Goal: Task Accomplishment & Management: Use online tool/utility

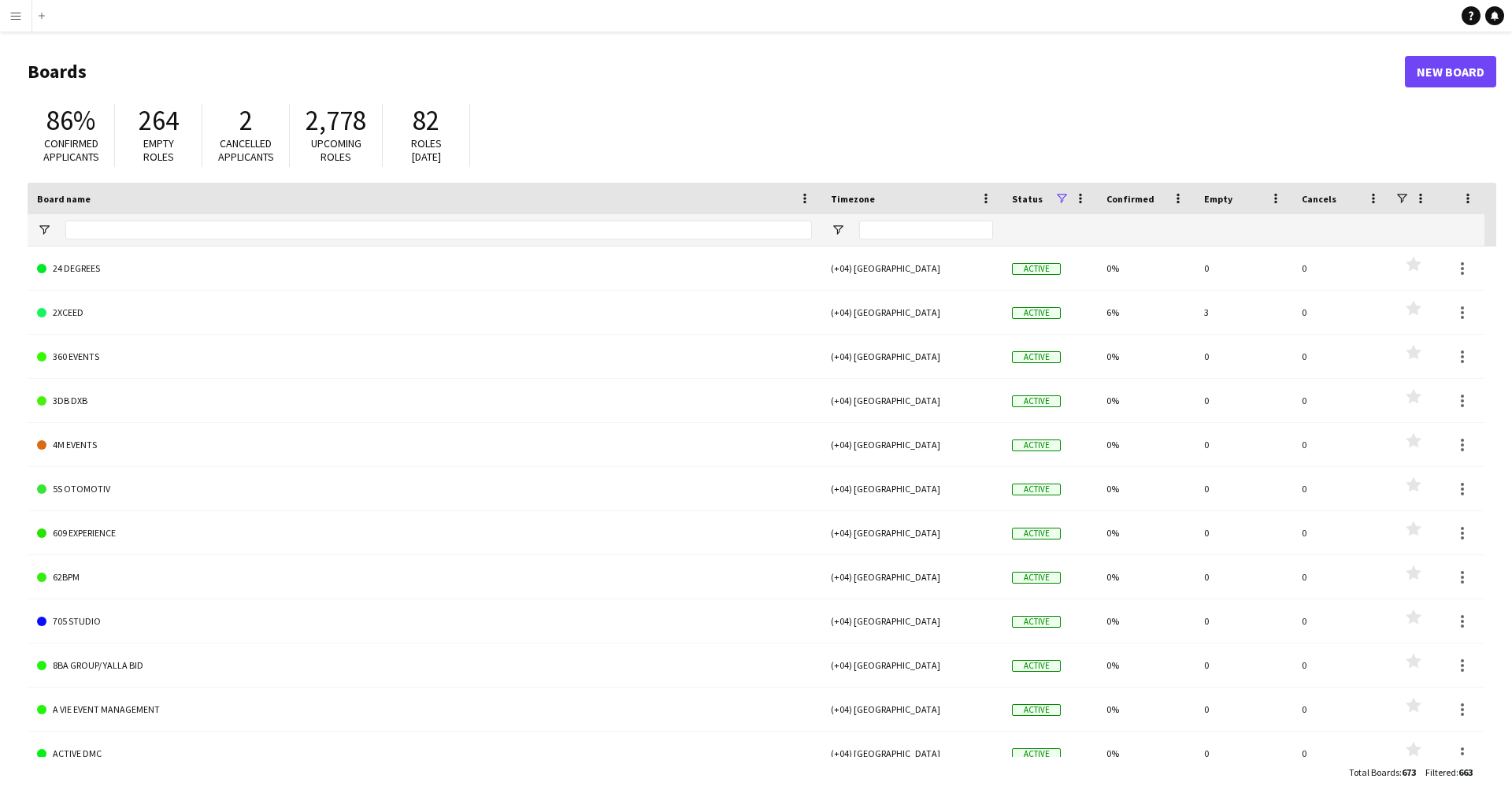
click at [24, 16] on button "Menu" at bounding box center [15, 15] width 32 height 32
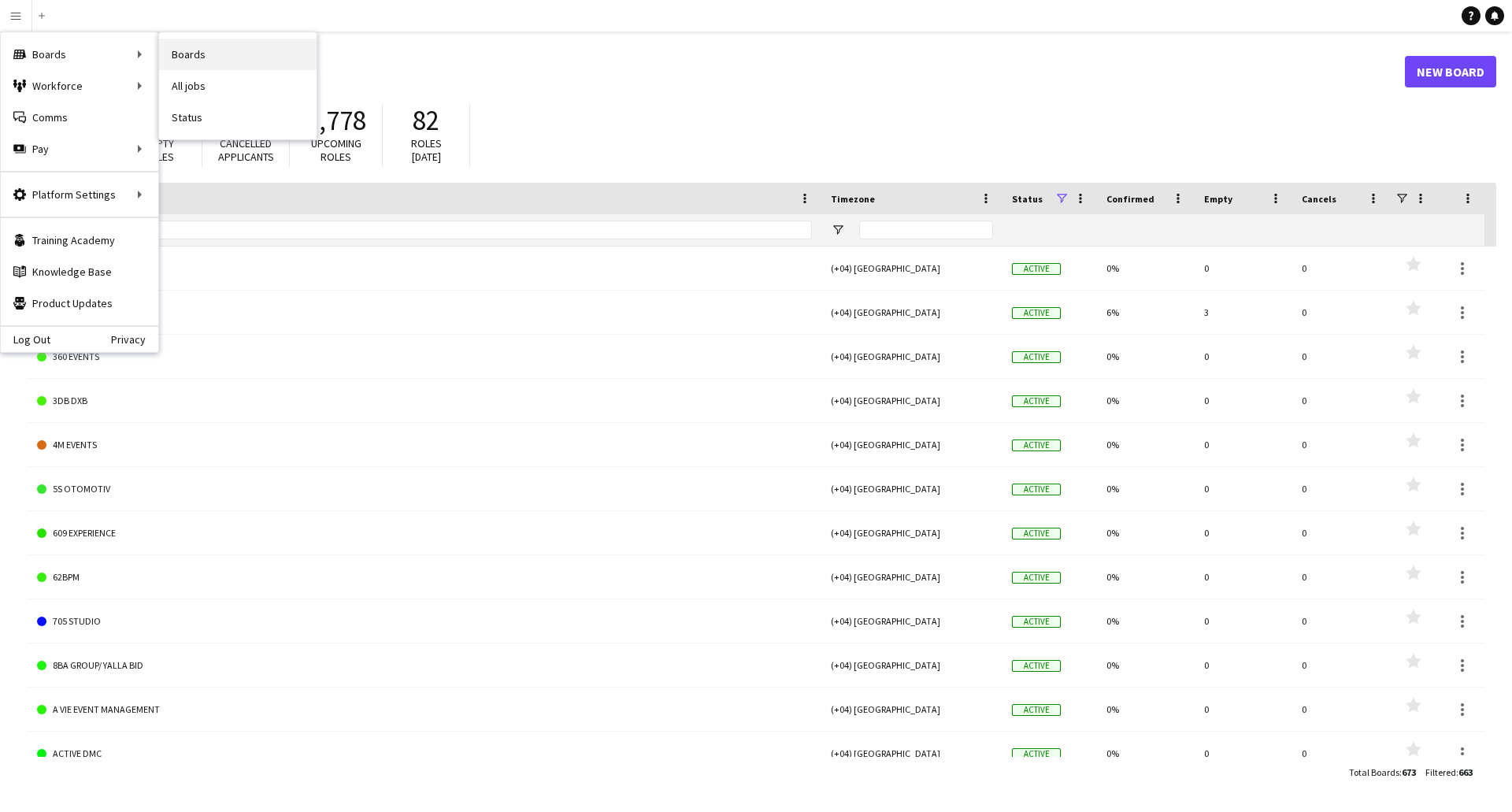
click at [200, 56] on link "Boards" at bounding box center [238, 54] width 157 height 32
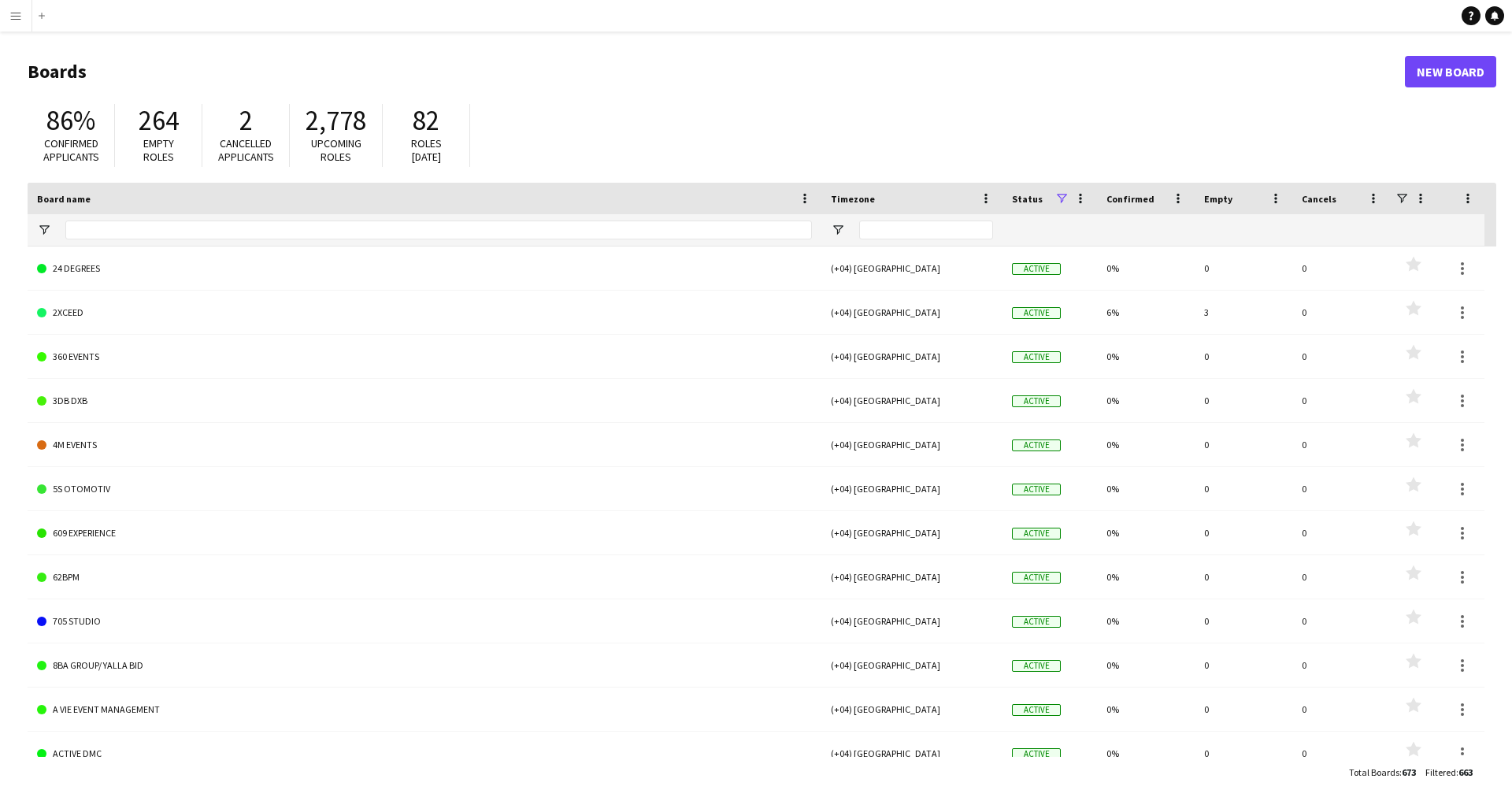
click at [3, 11] on button "Menu" at bounding box center [15, 15] width 32 height 32
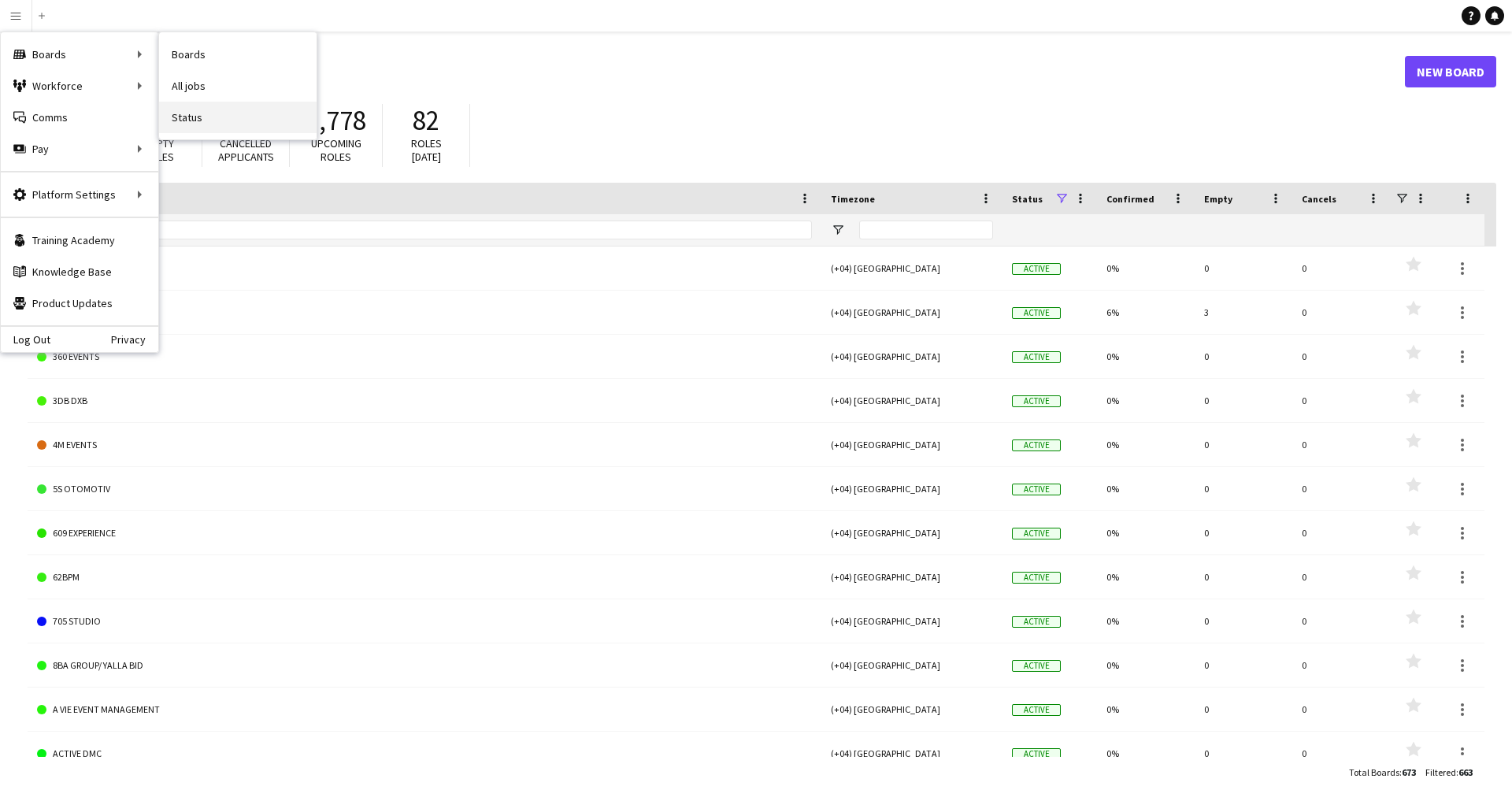
click at [193, 120] on link "Status" at bounding box center [238, 117] width 157 height 32
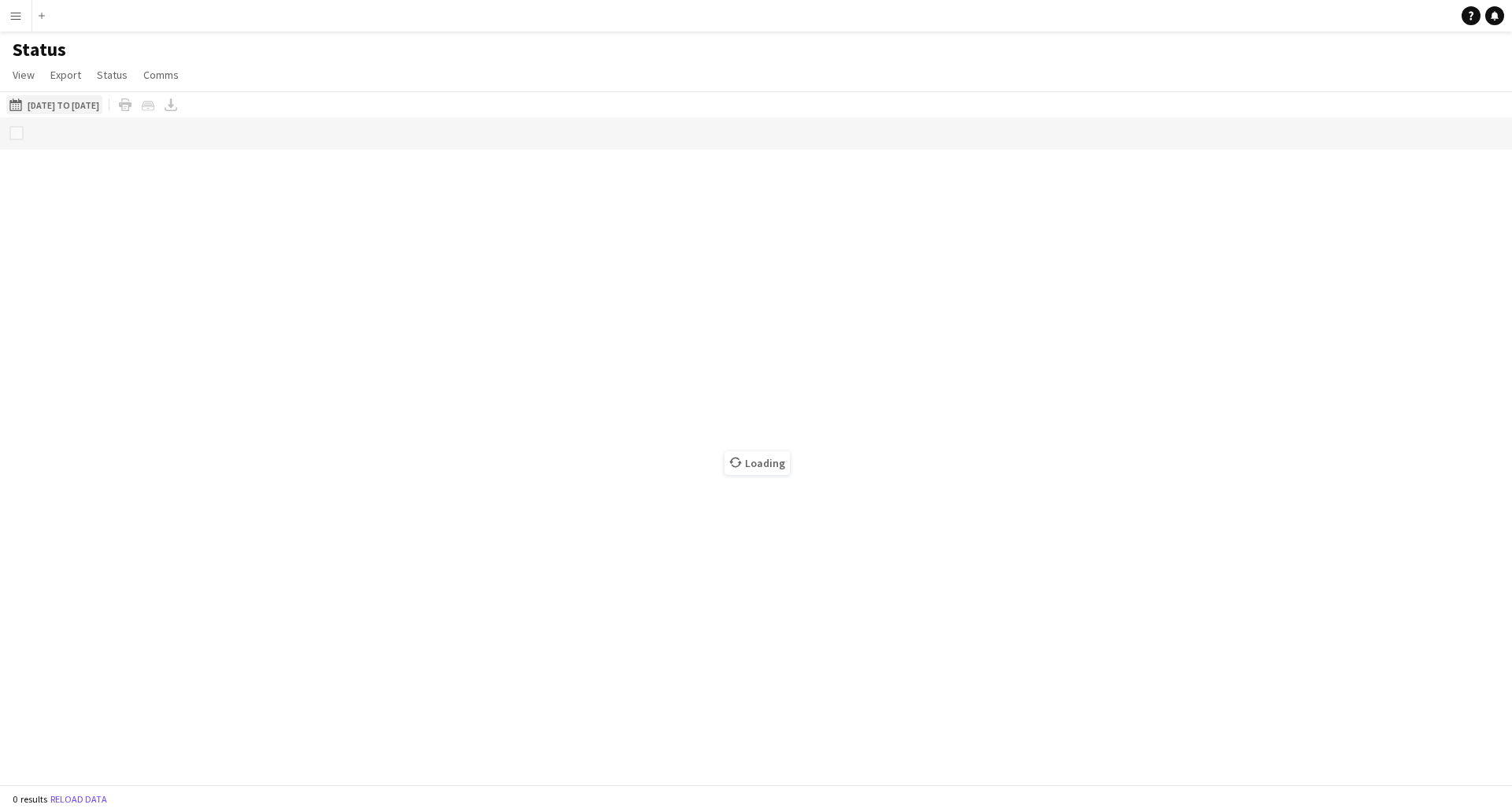
click at [85, 99] on button "[DATE] to [DATE] [DATE] to [DATE]" at bounding box center [54, 104] width 96 height 19
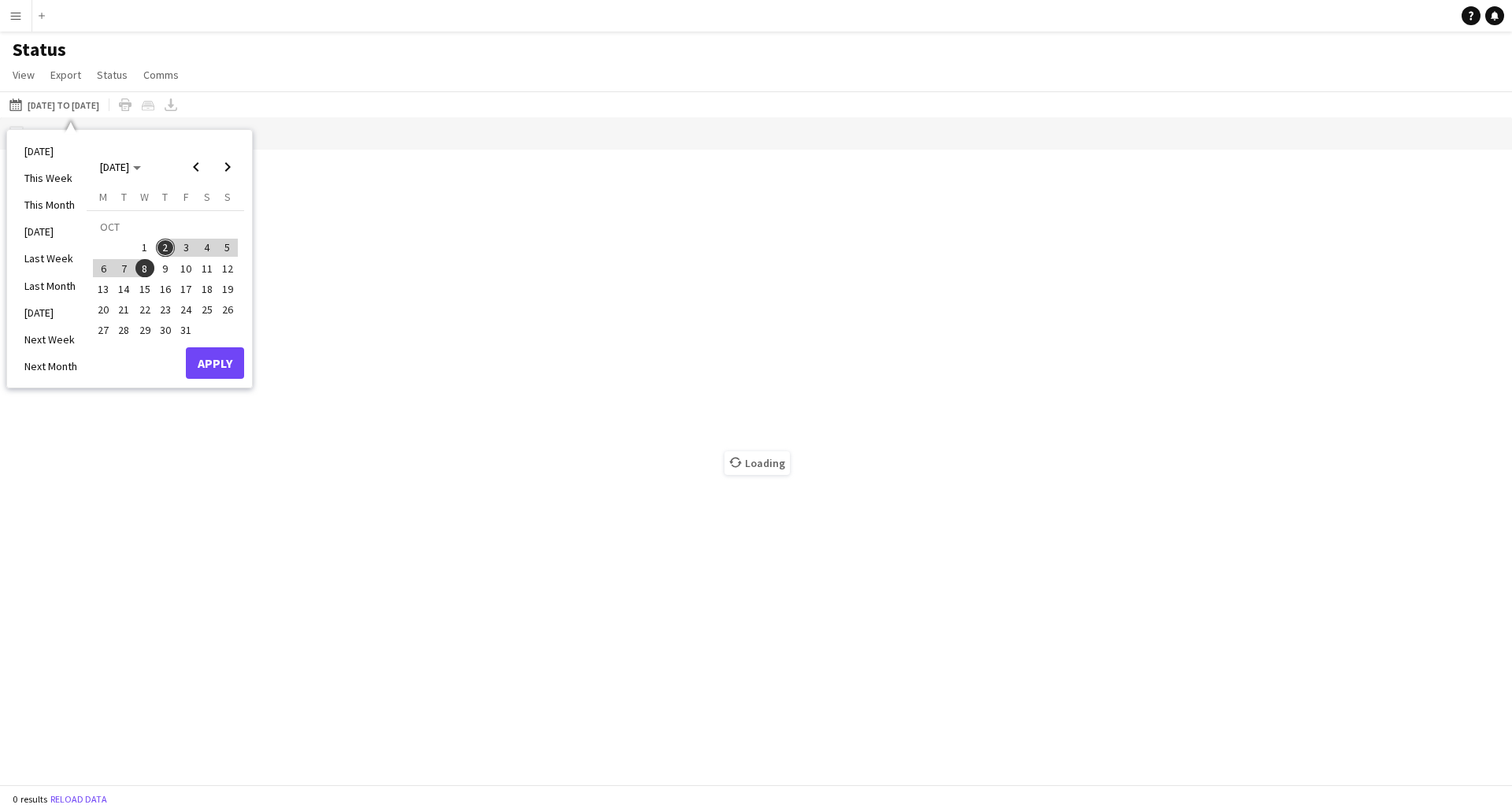
click at [119, 289] on span "14" at bounding box center [124, 288] width 19 height 19
click at [120, 288] on span "14" at bounding box center [124, 288] width 19 height 19
click at [210, 362] on button "Apply" at bounding box center [215, 363] width 58 height 32
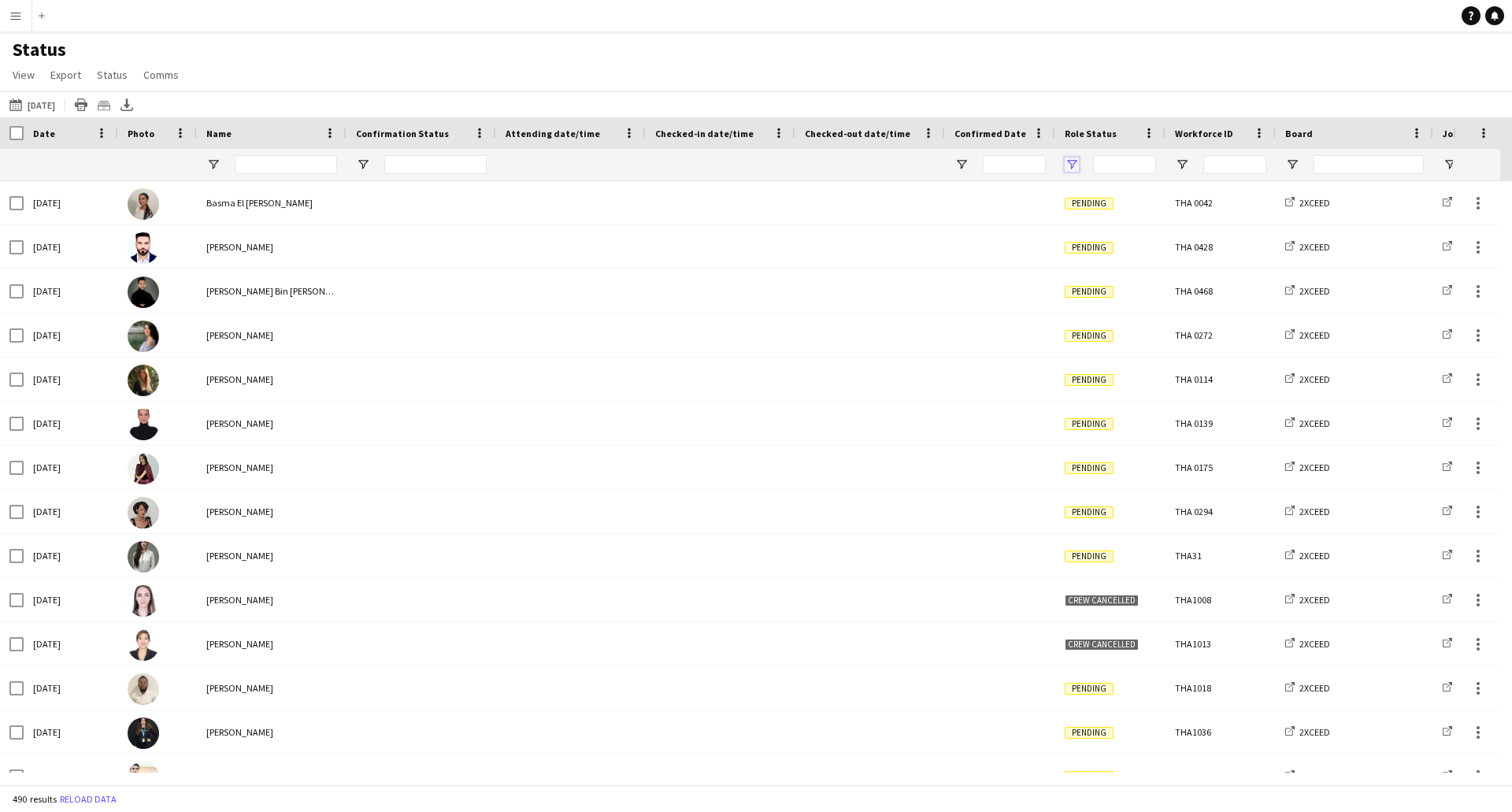
click at [1075, 162] on span "Open Filter Menu" at bounding box center [1073, 165] width 14 height 14
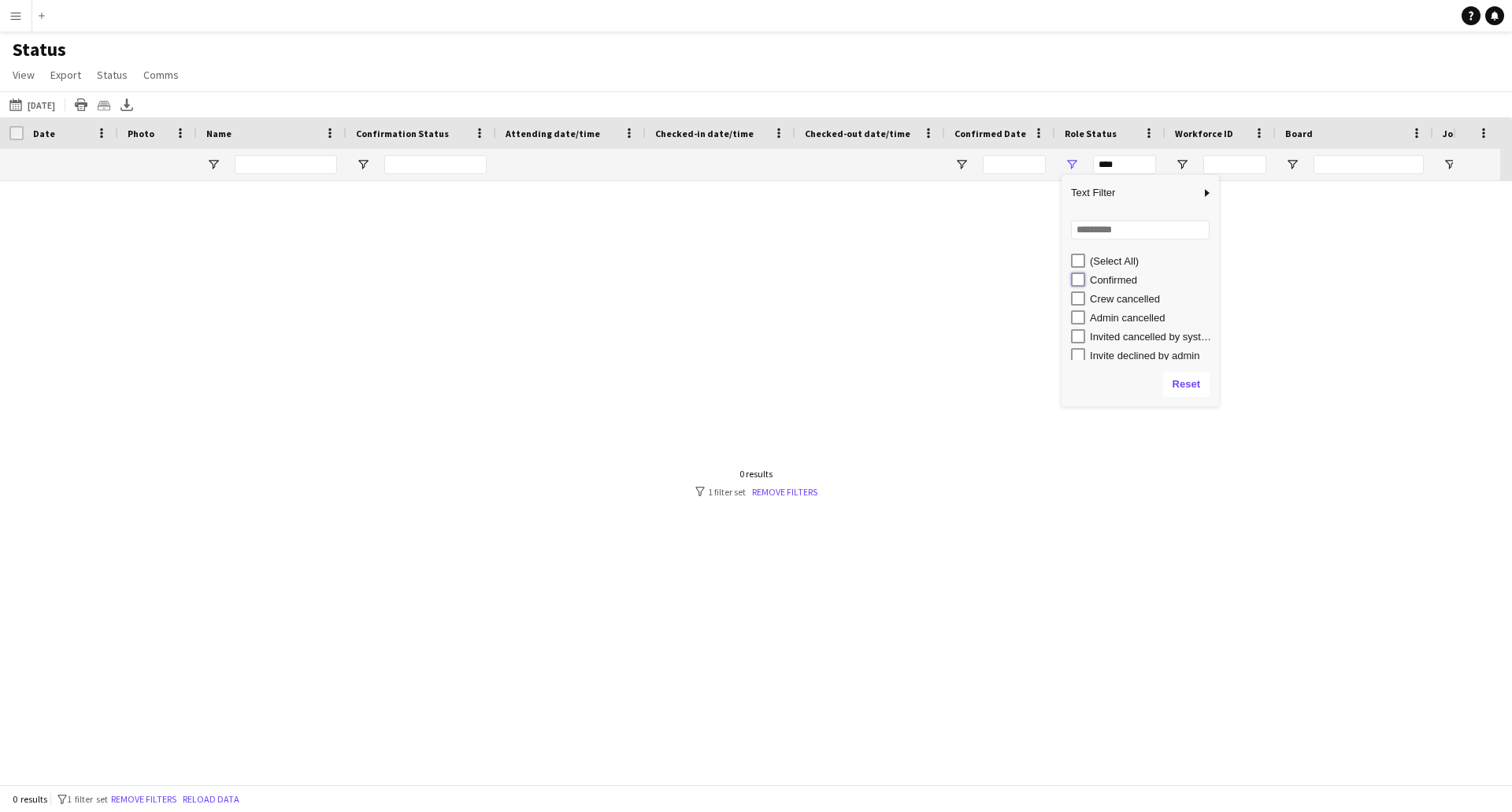
type input "**********"
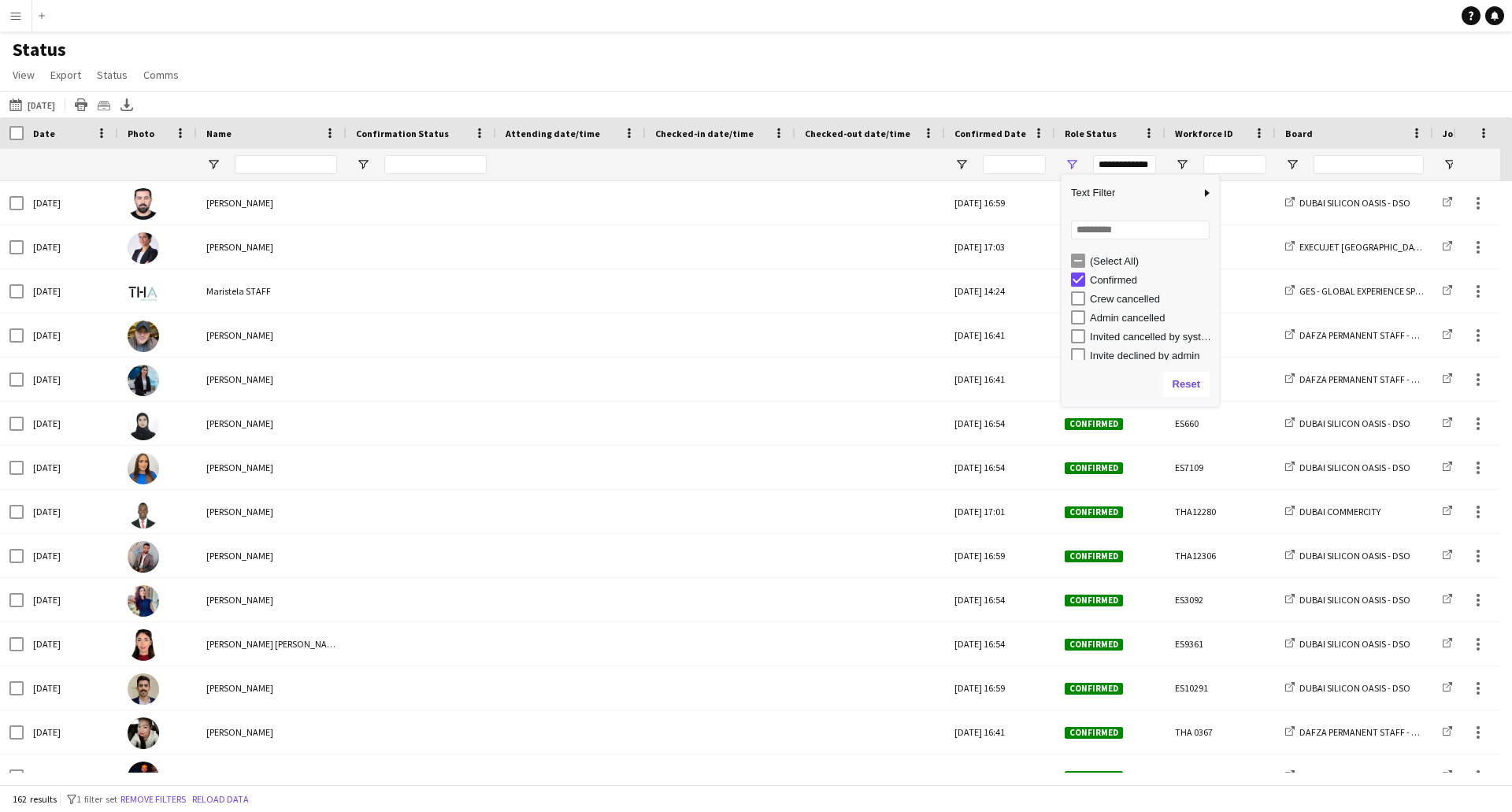
click at [1026, 46] on div "Status View Views Default view New view Update view Delete view Edit name Custo…" at bounding box center [756, 64] width 1512 height 53
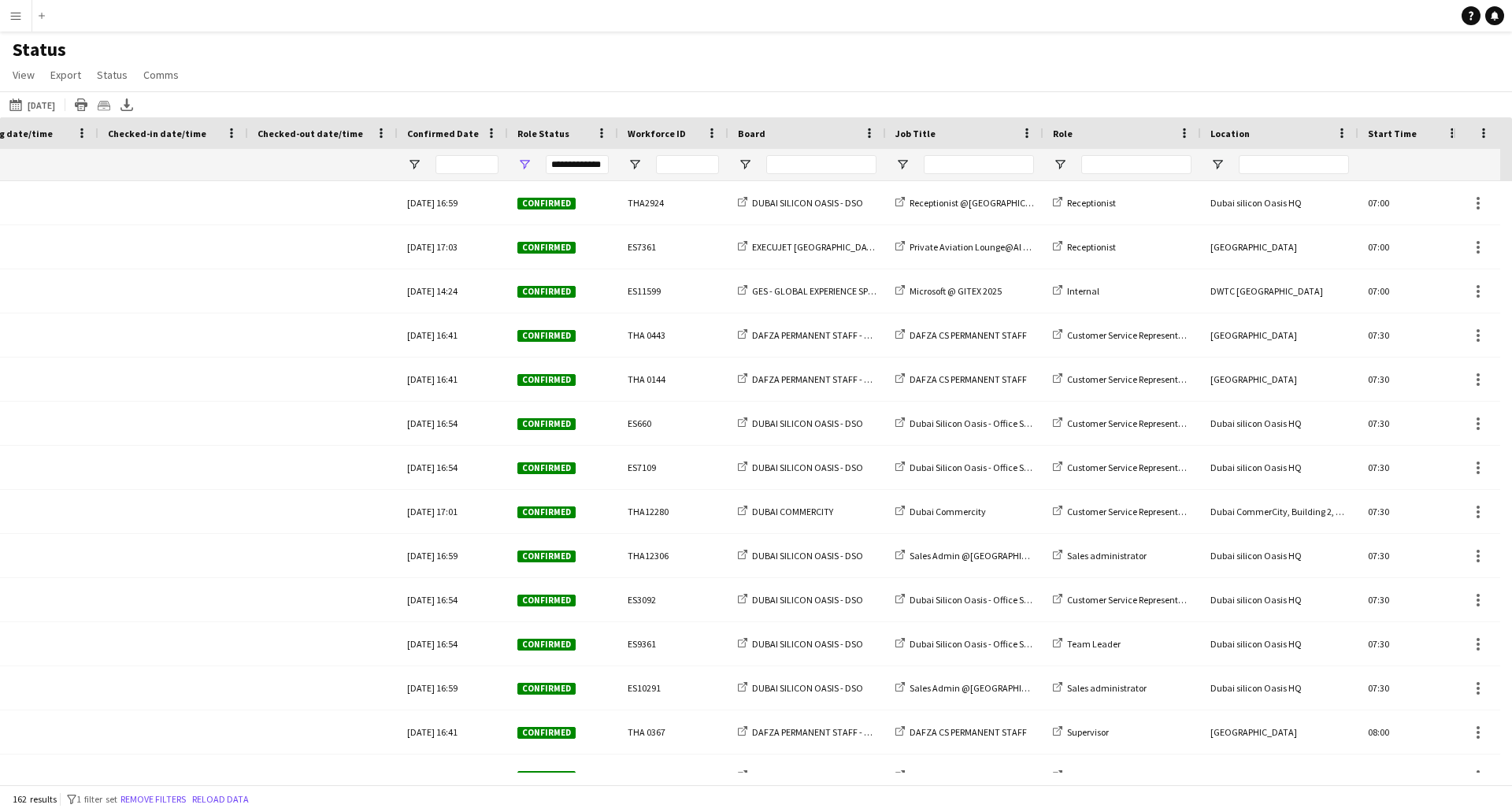
scroll to position [0, 827]
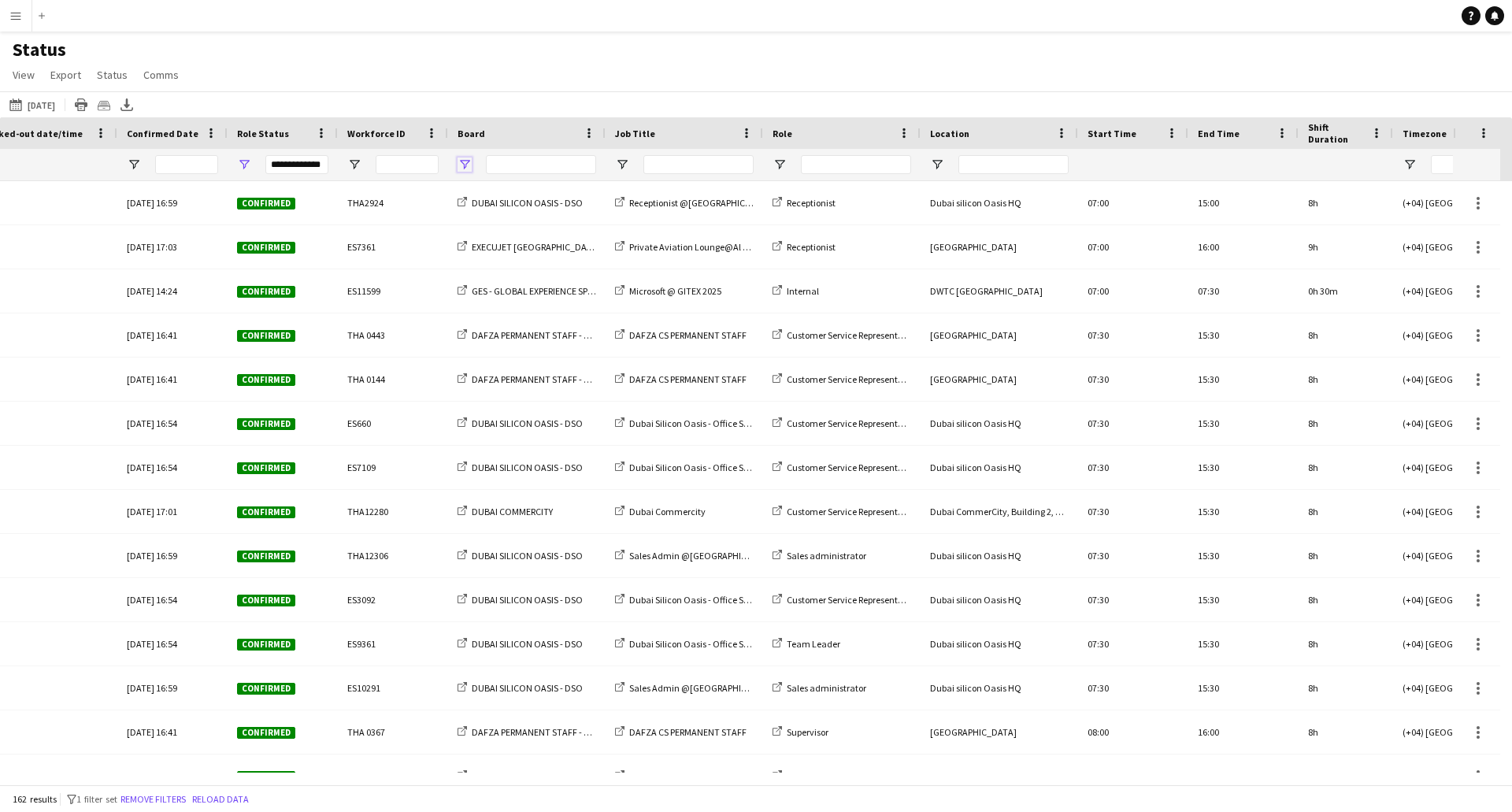
click at [468, 164] on span "Open Filter Menu" at bounding box center [465, 165] width 14 height 14
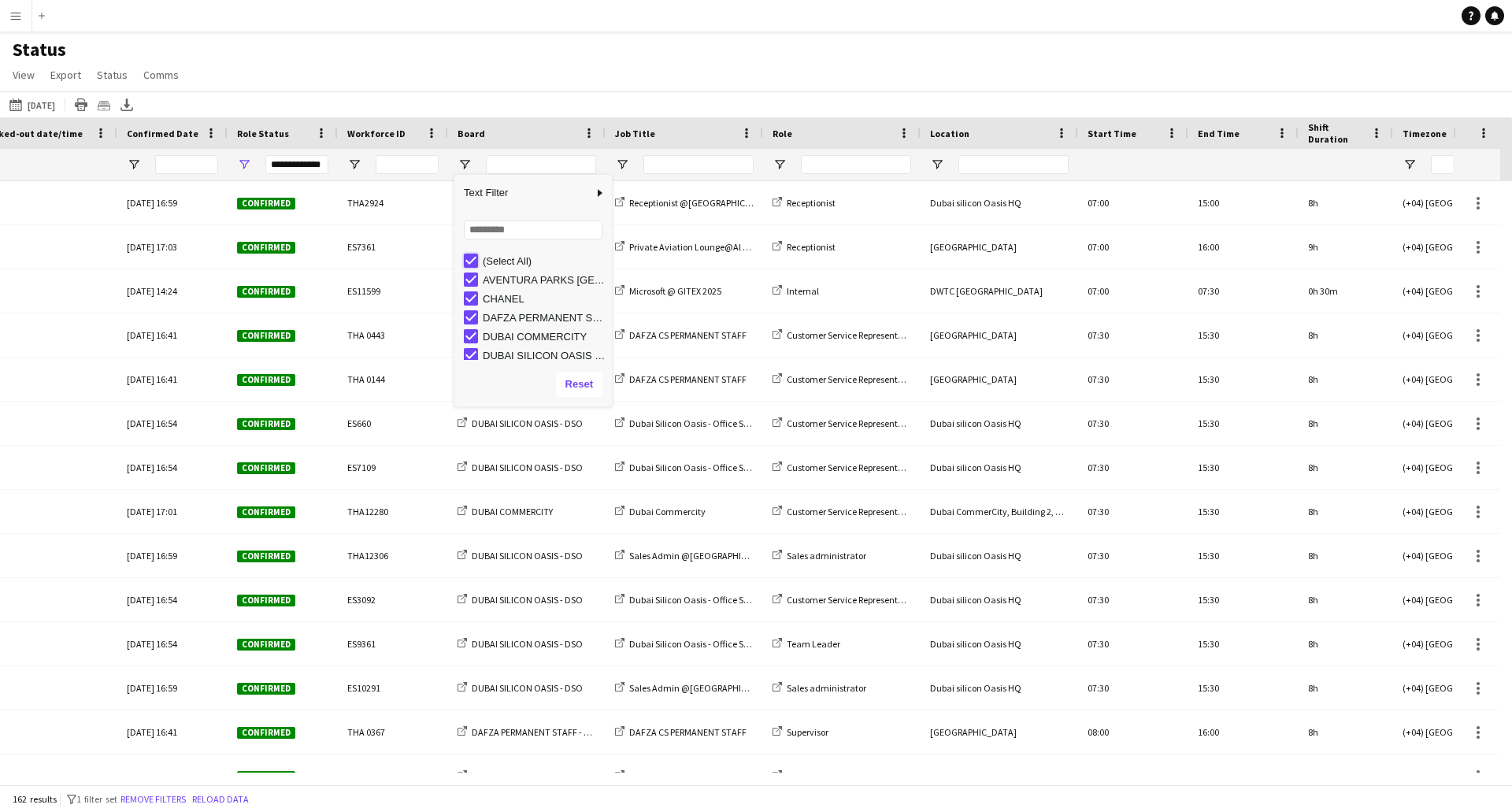
type input "***"
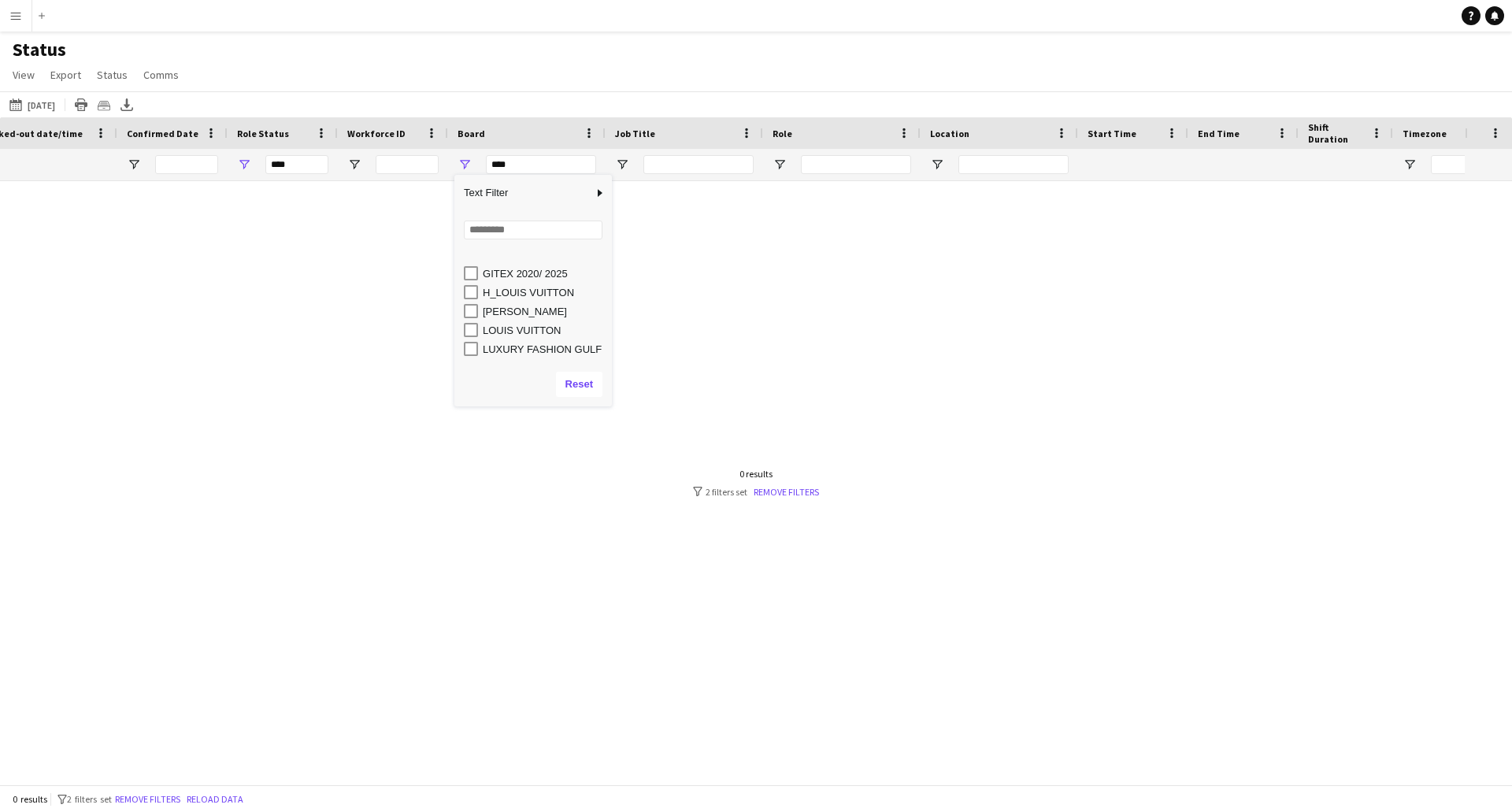
scroll to position [157, 0]
type input "**********"
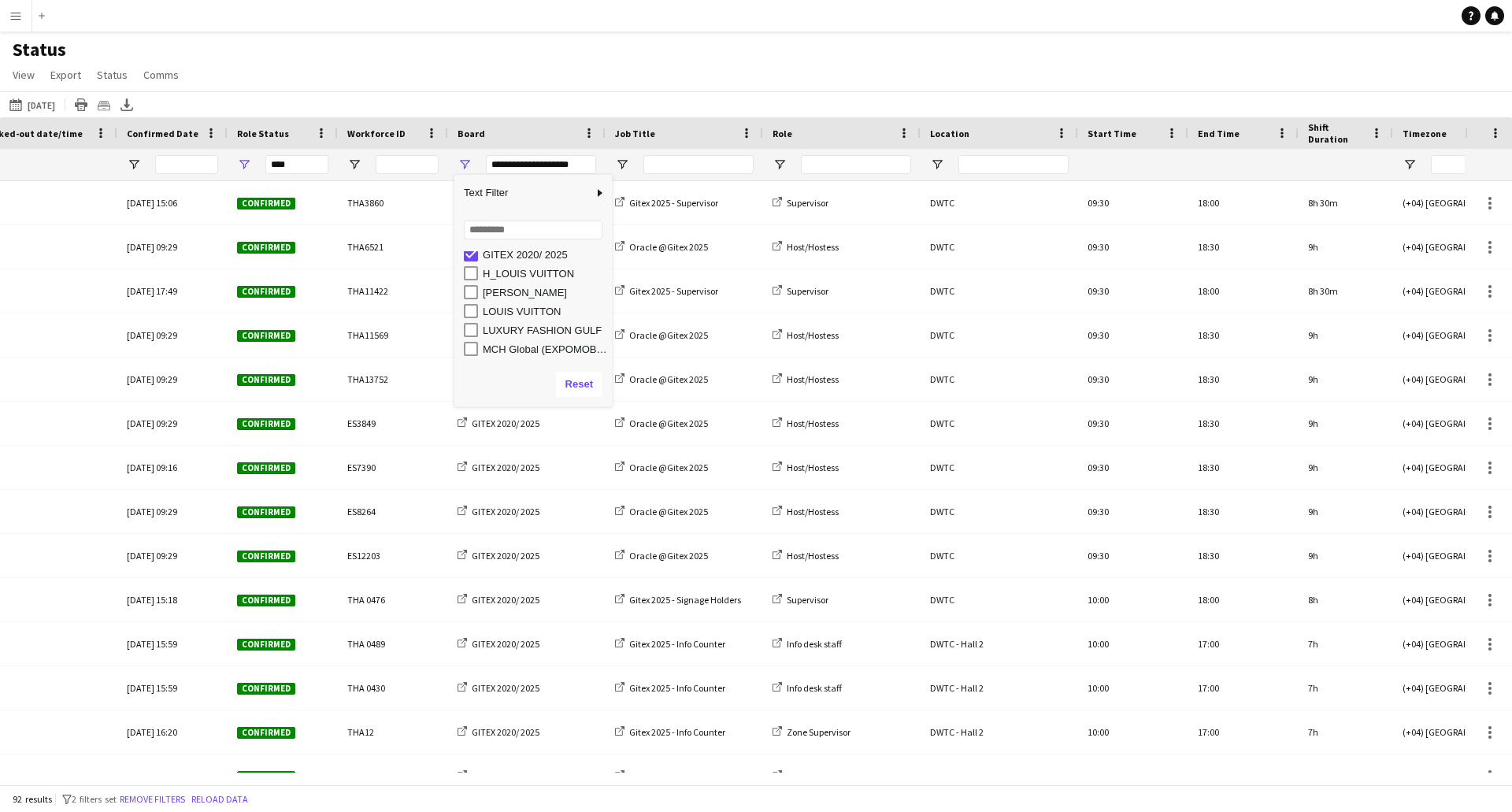
type input "**********"
click at [637, 60] on div "Status View Views Default view New view Update view Delete view Edit name Custo…" at bounding box center [756, 64] width 1512 height 53
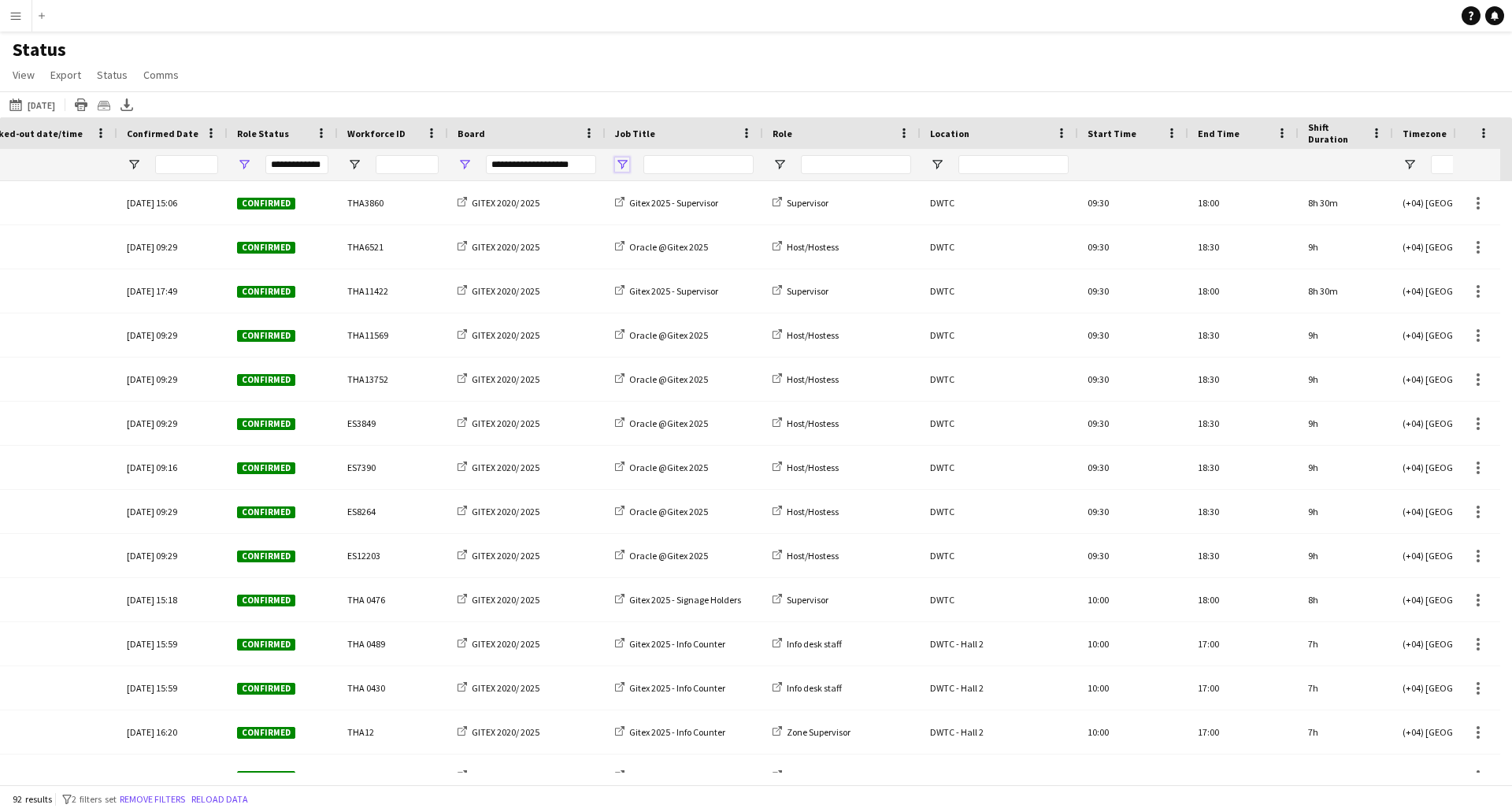
click at [623, 167] on span "Open Filter Menu" at bounding box center [622, 165] width 14 height 14
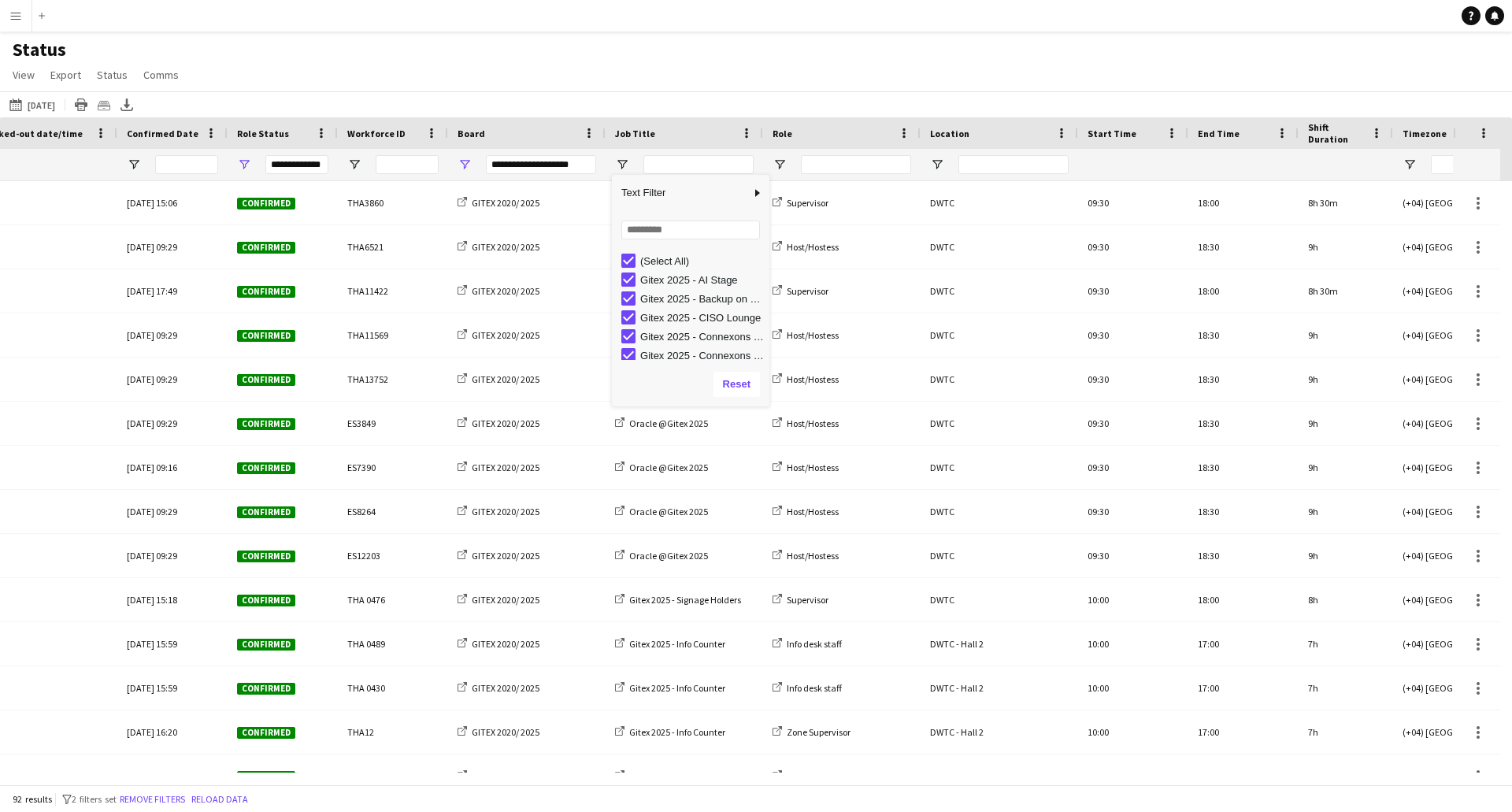
scroll to position [326, 0]
type input "**********"
click at [738, 75] on div "Status View Views Default view New view Update view Delete view Edit name Custo…" at bounding box center [756, 64] width 1512 height 53
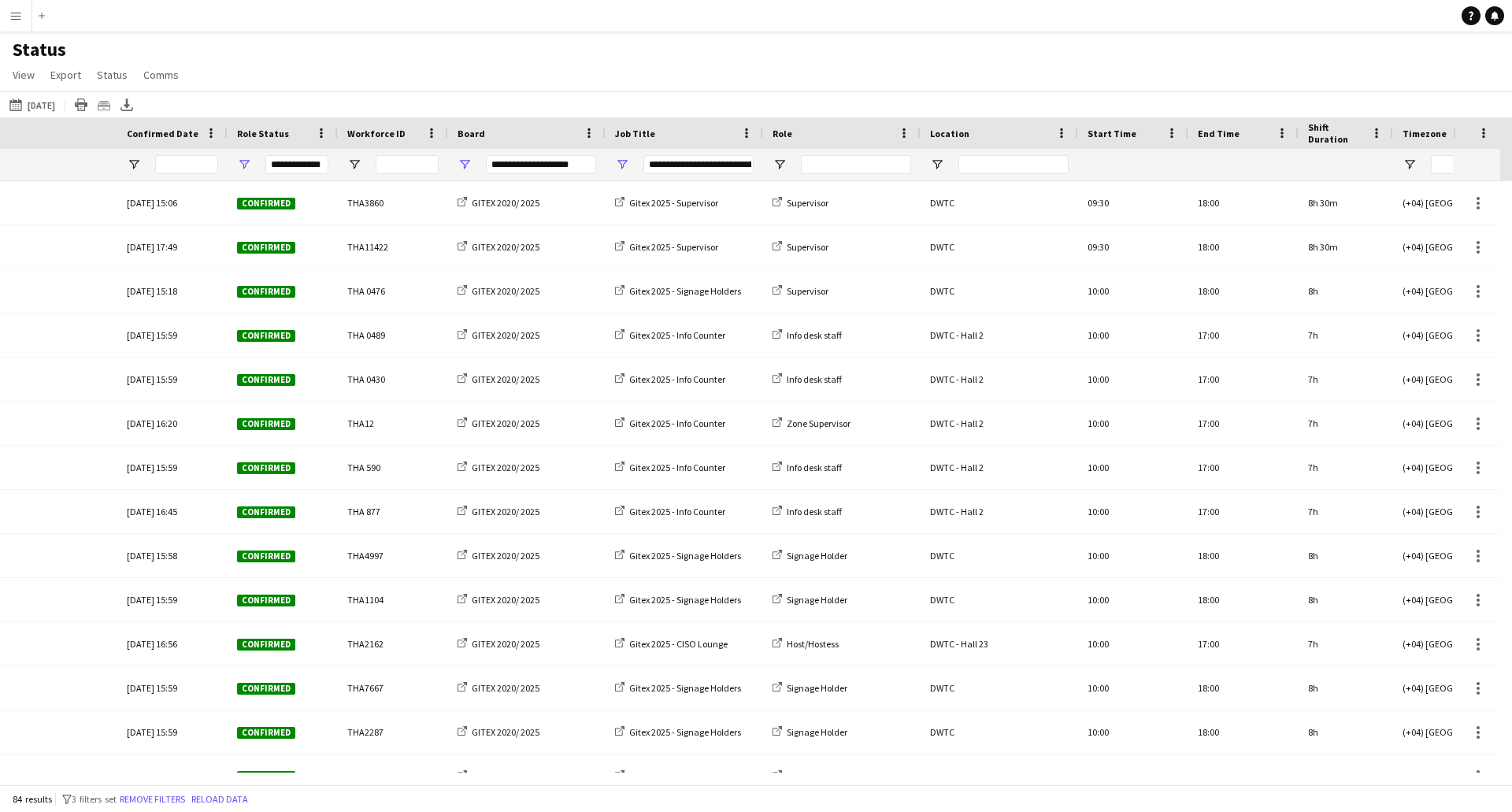
scroll to position [0, 1477]
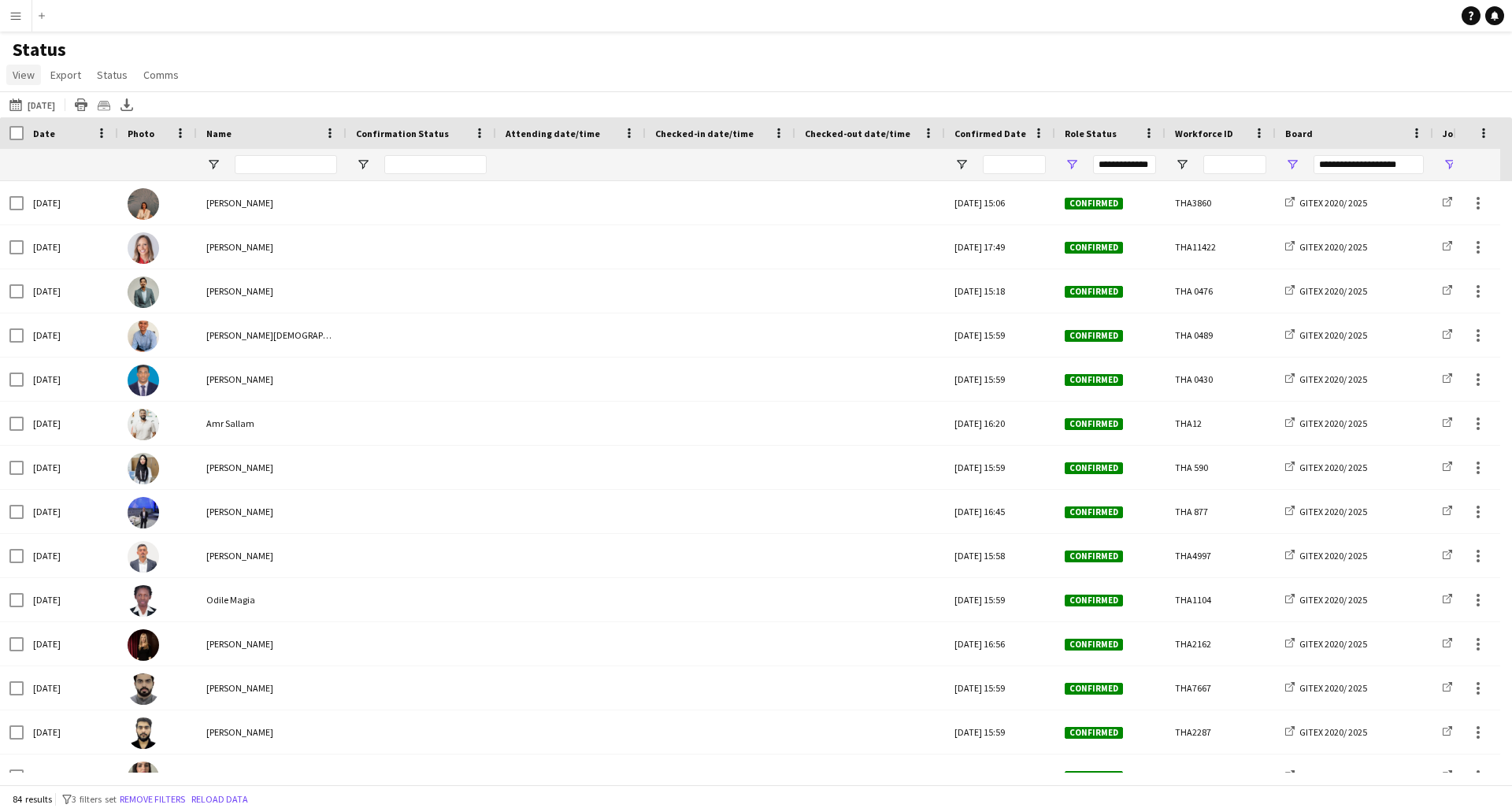
click at [25, 82] on link "View" at bounding box center [24, 74] width 34 height 21
click at [49, 160] on span "Customise view" at bounding box center [57, 156] width 75 height 14
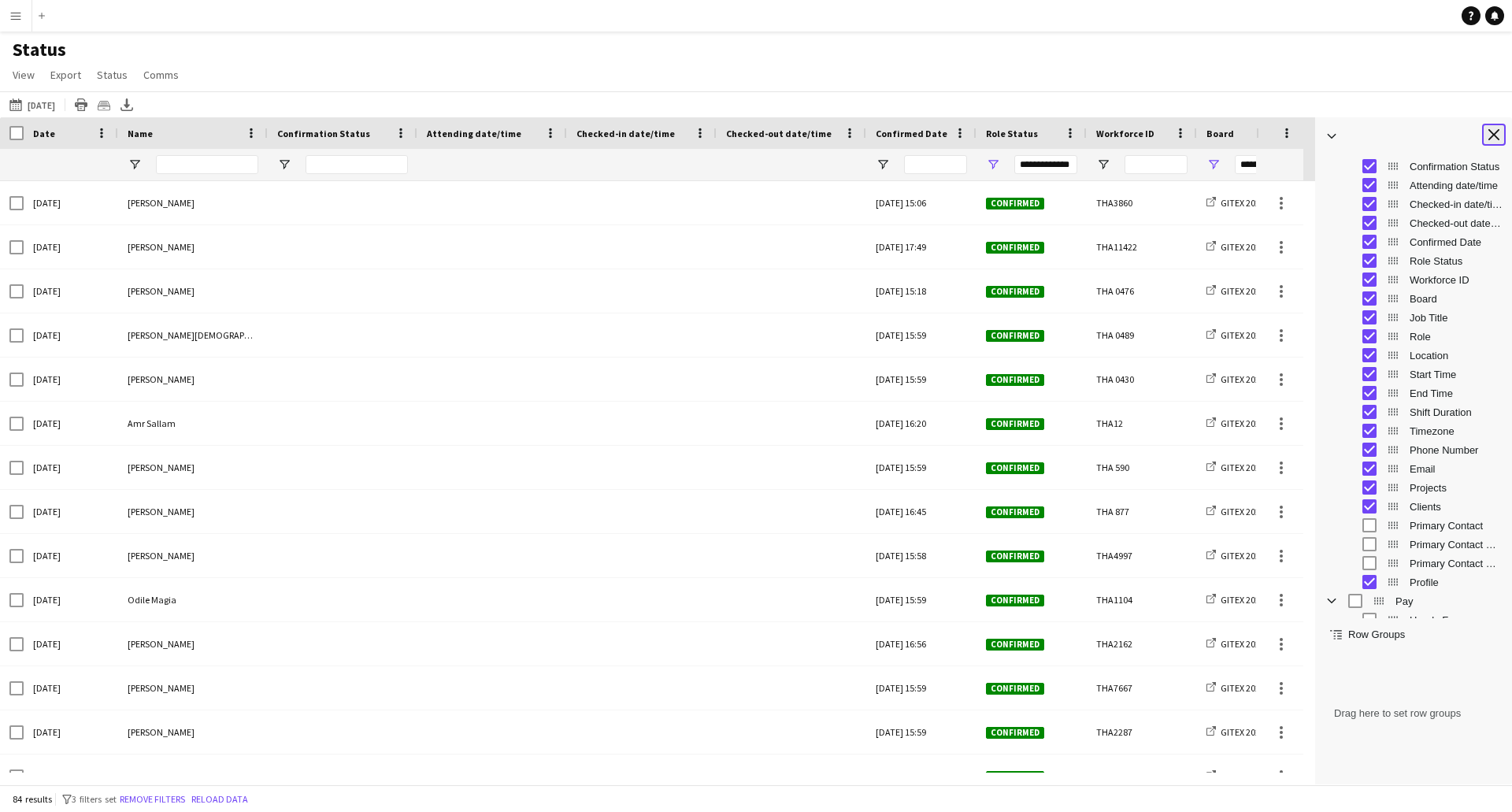
click at [1495, 137] on app-icon "Close tool panel" at bounding box center [1494, 135] width 11 height 11
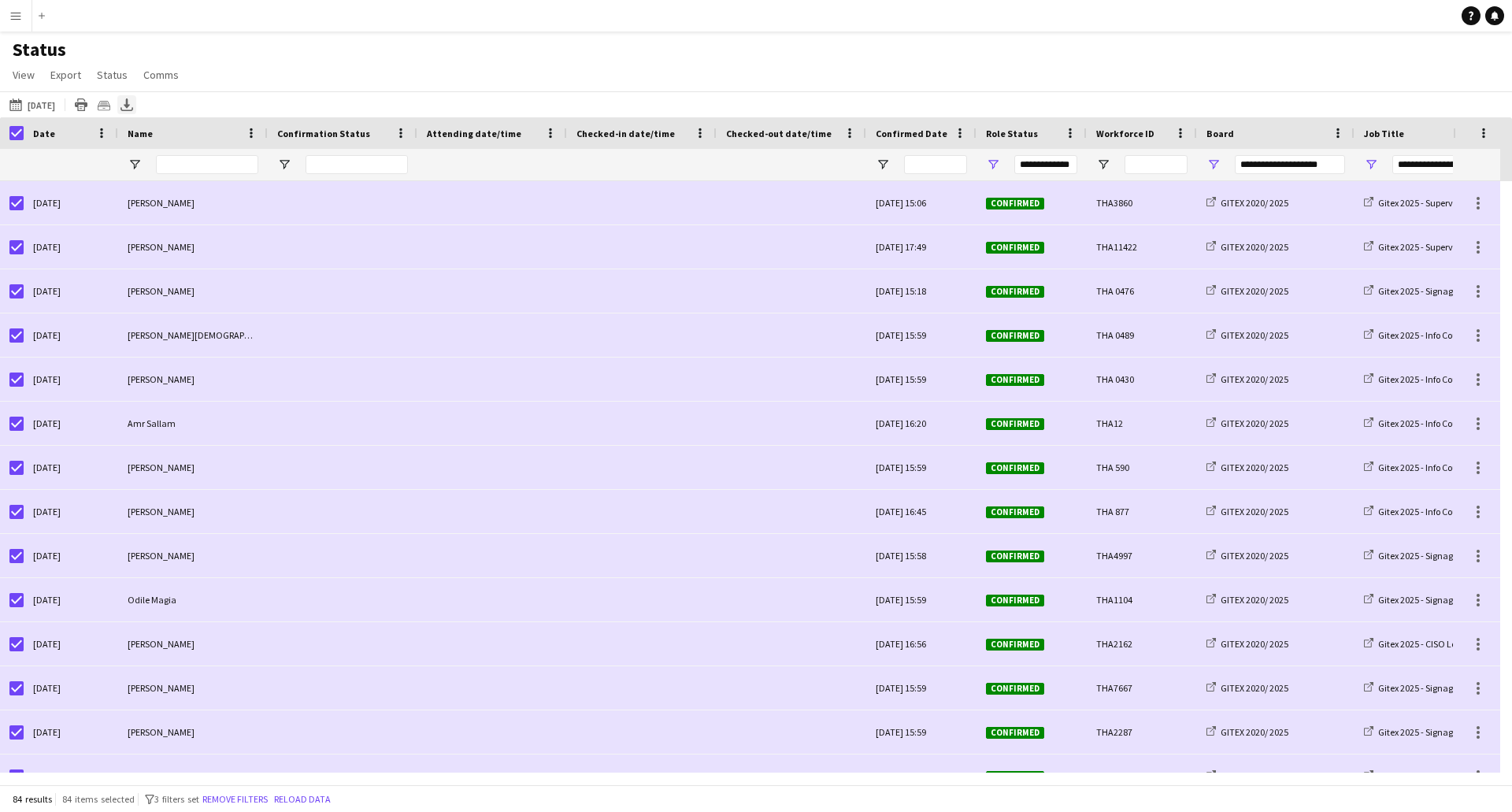
click at [133, 107] on icon "Export XLSX" at bounding box center [127, 105] width 13 height 13
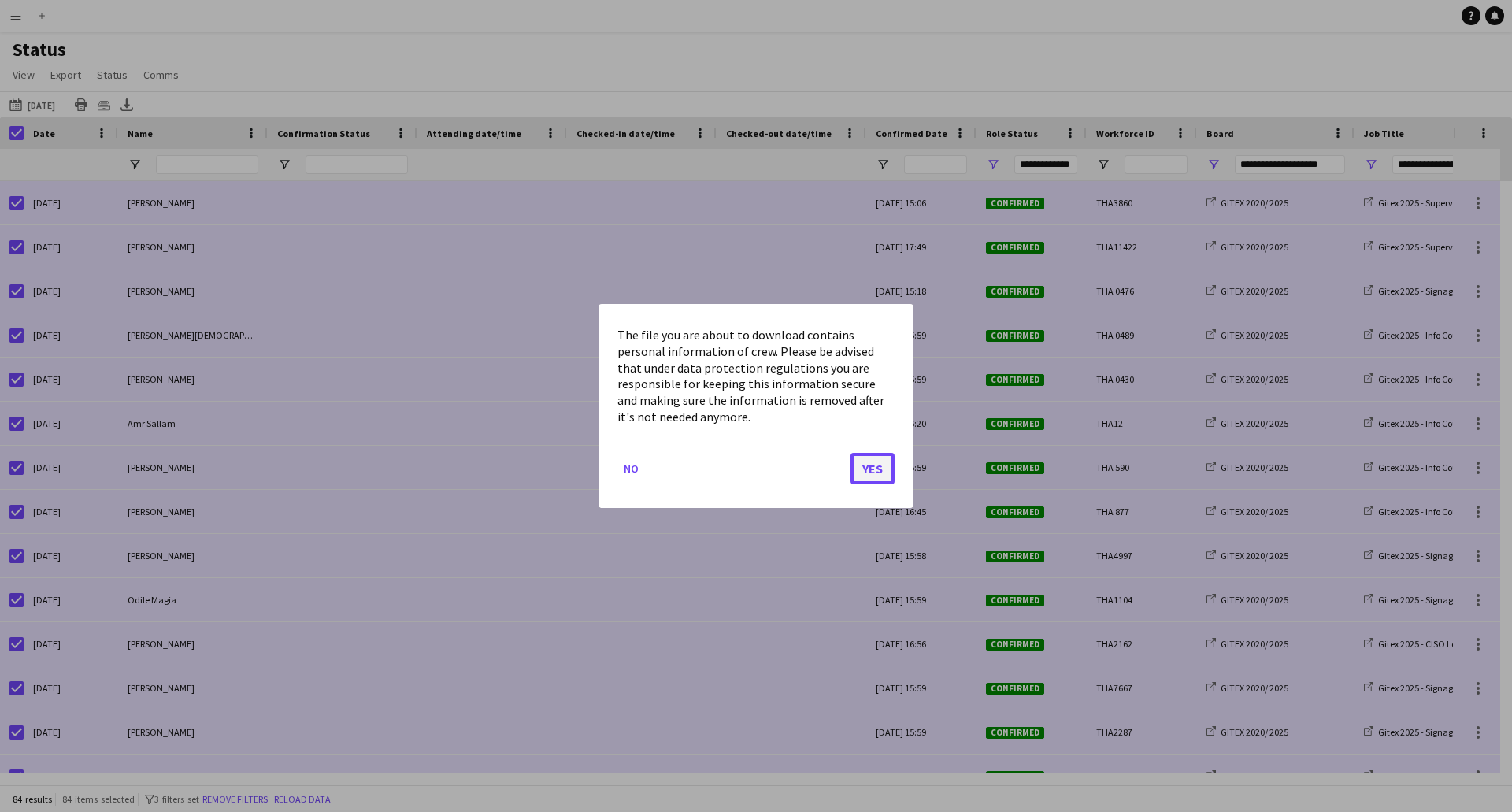
click at [865, 469] on button "Yes" at bounding box center [873, 468] width 44 height 32
